Goal: Transaction & Acquisition: Purchase product/service

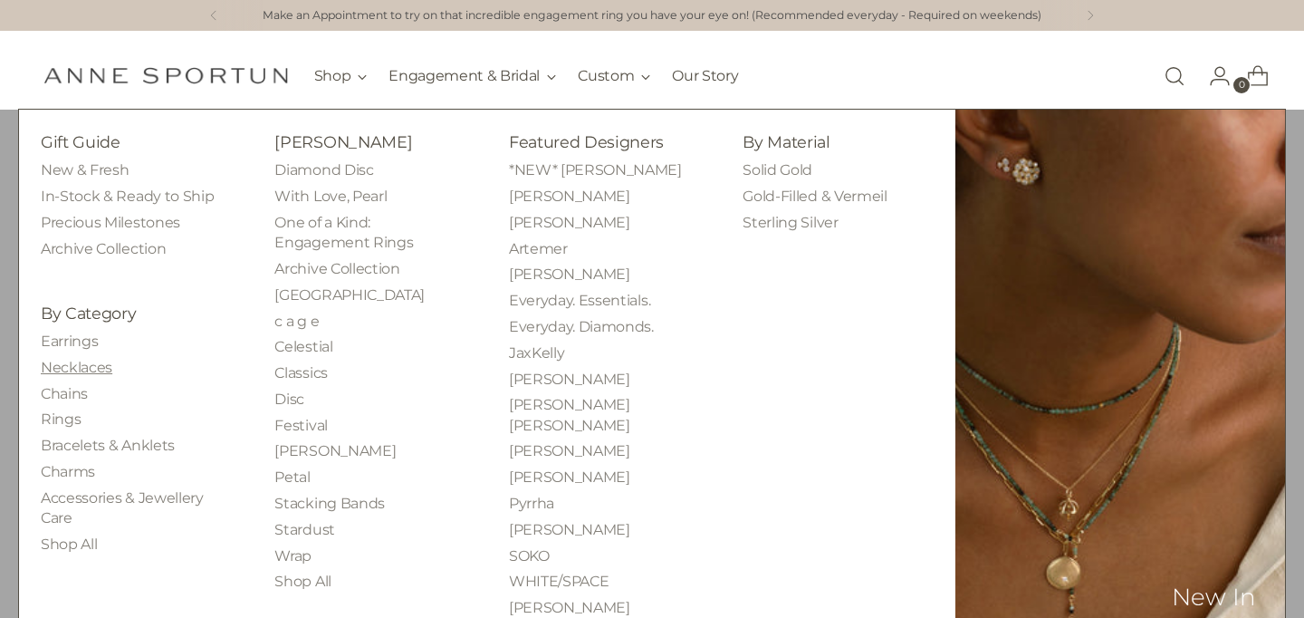
click at [90, 366] on link "Necklaces" at bounding box center [77, 367] width 72 height 17
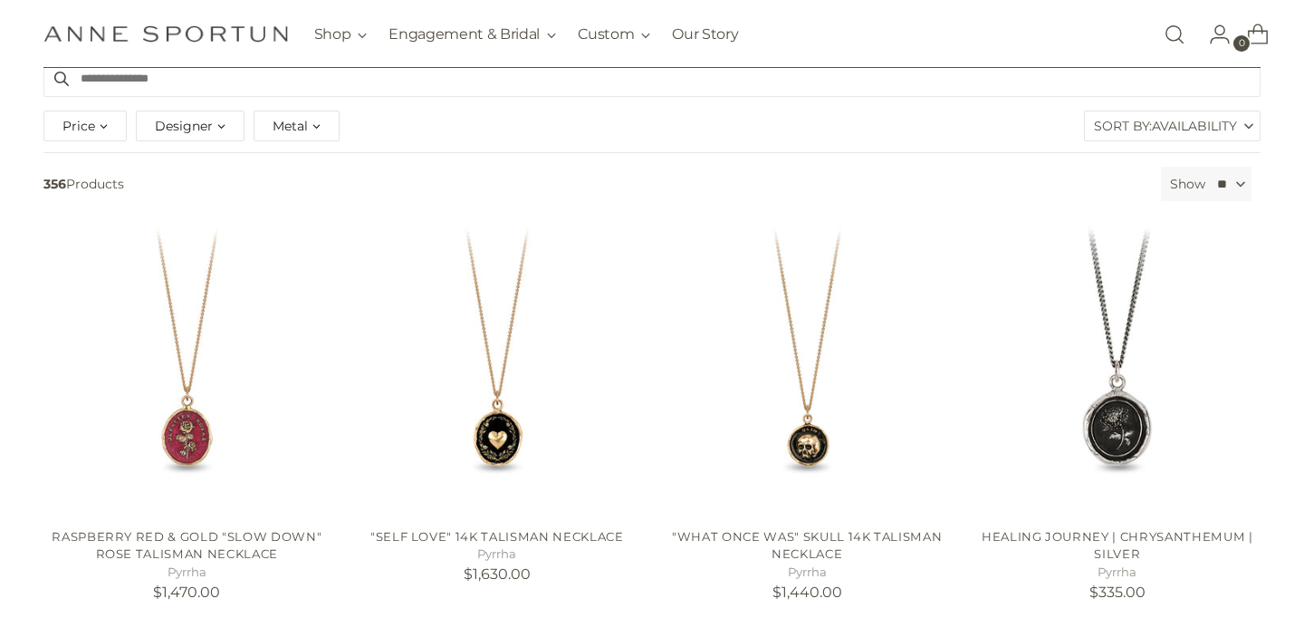
scroll to position [208, 0]
click at [1198, 134] on span "Availability" at bounding box center [1194, 128] width 85 height 29
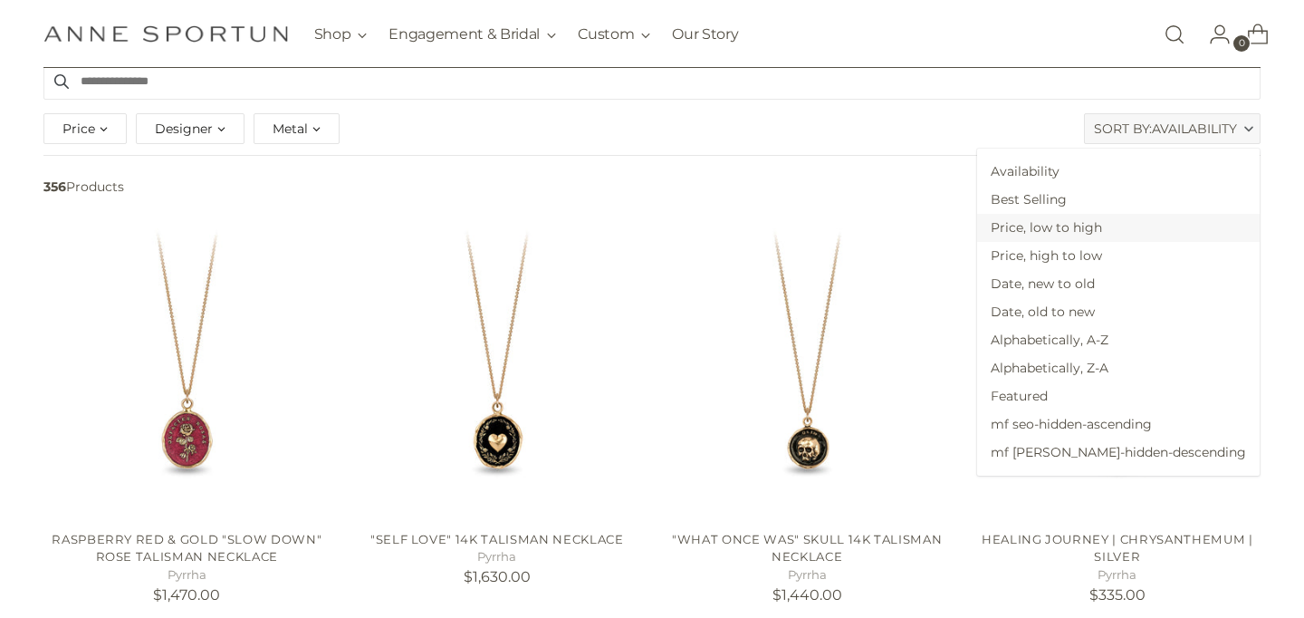
click at [1164, 231] on span "Price, low to high" at bounding box center [1118, 228] width 283 height 28
